Goal: Task Accomplishment & Management: Manage account settings

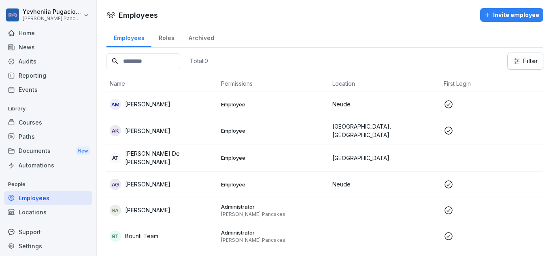
click at [26, 194] on div "Employees" at bounding box center [48, 198] width 88 height 14
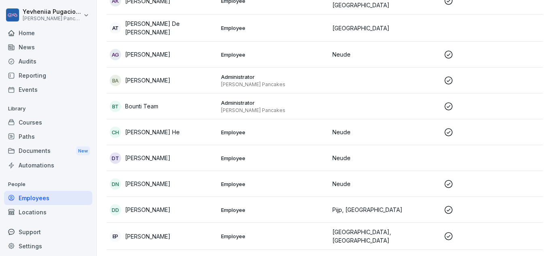
scroll to position [130, 0]
click at [160, 154] on p "[PERSON_NAME]" at bounding box center [147, 158] width 45 height 9
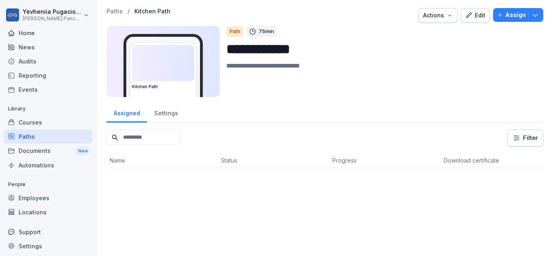
click at [38, 199] on div "Employees" at bounding box center [48, 198] width 88 height 14
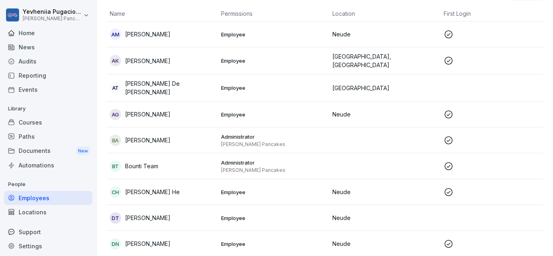
scroll to position [70, 0]
click at [151, 217] on p "[PERSON_NAME]" at bounding box center [147, 217] width 45 height 9
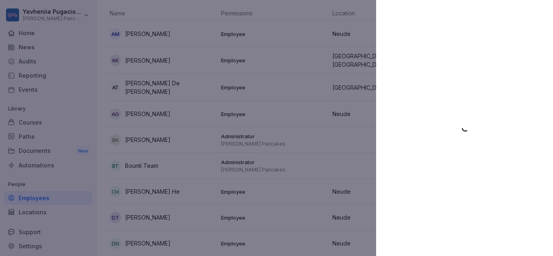
click at [29, 45] on div at bounding box center [276, 128] width 553 height 256
